Goal: Information Seeking & Learning: Check status

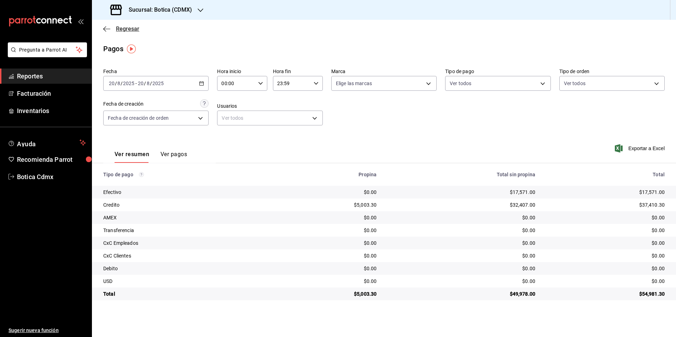
click at [128, 28] on span "Regresar" at bounding box center [127, 28] width 23 height 7
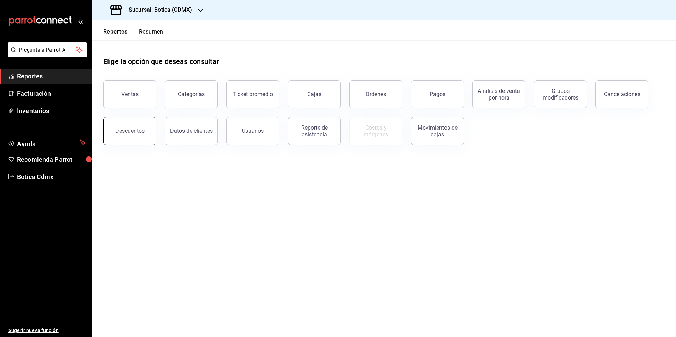
click at [136, 130] on div "Descuentos" at bounding box center [129, 131] width 29 height 7
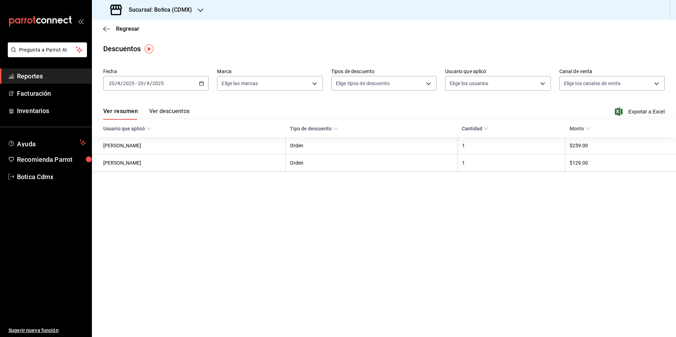
click at [202, 84] on icon "button" at bounding box center [201, 83] width 5 height 5
click at [126, 151] on span "Mes actual" at bounding box center [136, 152] width 55 height 7
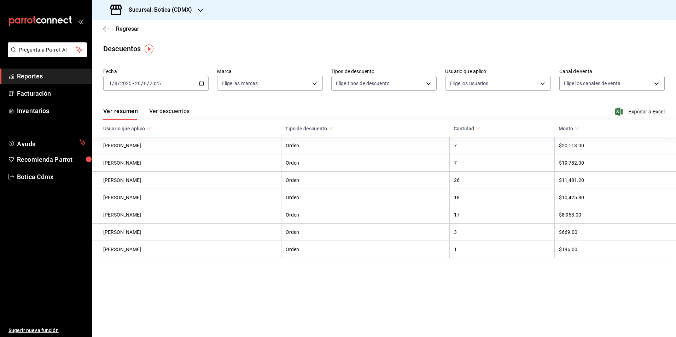
click at [168, 110] on button "Ver descuentos" at bounding box center [169, 114] width 40 height 12
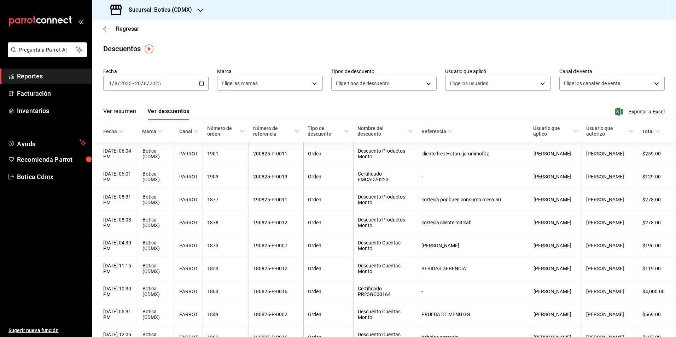
click at [573, 134] on icon at bounding box center [575, 131] width 5 height 5
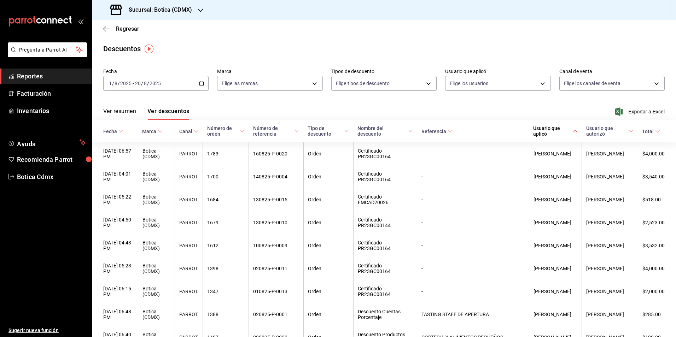
click at [198, 83] on div "[DATE] [DATE] - [DATE] [DATE]" at bounding box center [155, 83] width 105 height 15
click at [143, 106] on span "Hoy" at bounding box center [136, 104] width 55 height 7
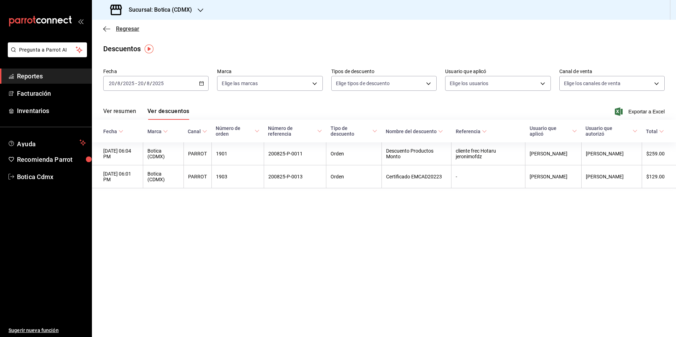
click at [128, 29] on span "Regresar" at bounding box center [127, 28] width 23 height 7
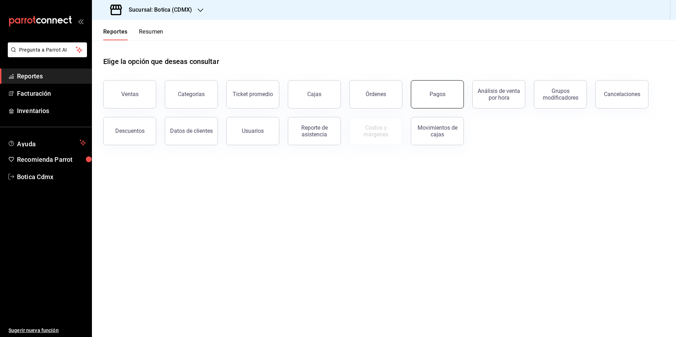
click at [425, 93] on button "Pagos" at bounding box center [437, 94] width 53 height 28
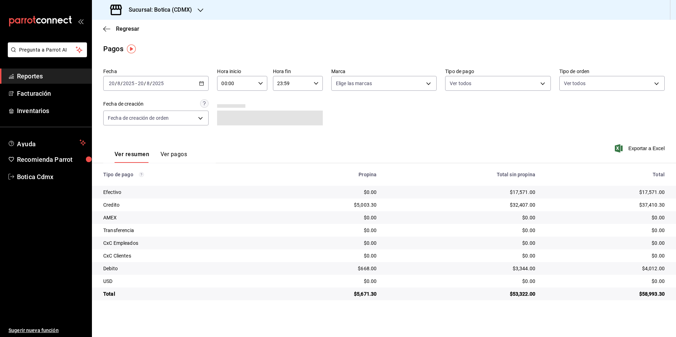
click at [366, 122] on div "Fecha [DATE] [DATE] - [DATE] [DATE] Hora inicio 00:00 Hora inicio Hora fin 23:5…" at bounding box center [384, 99] width 562 height 69
drag, startPoint x: 272, startPoint y: 108, endPoint x: 57, endPoint y: -18, distance: 248.6
drag, startPoint x: 57, startPoint y: -18, endPoint x: 251, endPoint y: 38, distance: 201.8
click at [251, 38] on main "Regresar Pagos Fecha [DATE] [DATE] - [DATE] [DATE] Hora inicio 00:00 Hora inici…" at bounding box center [384, 179] width 584 height 318
